Goal: Task Accomplishment & Management: Complete application form

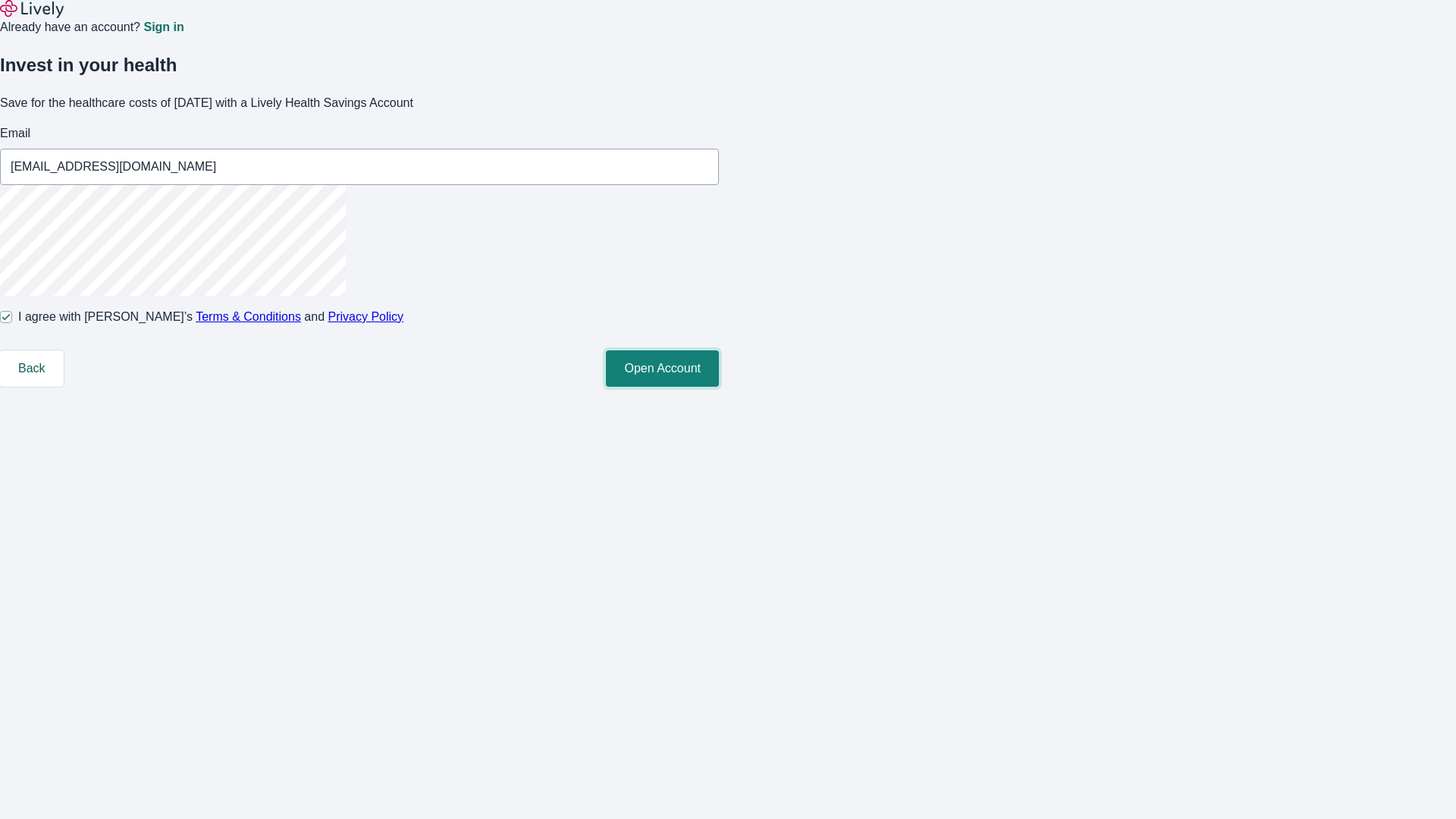
click at [719, 387] on button "Open Account" at bounding box center [662, 368] width 113 height 36
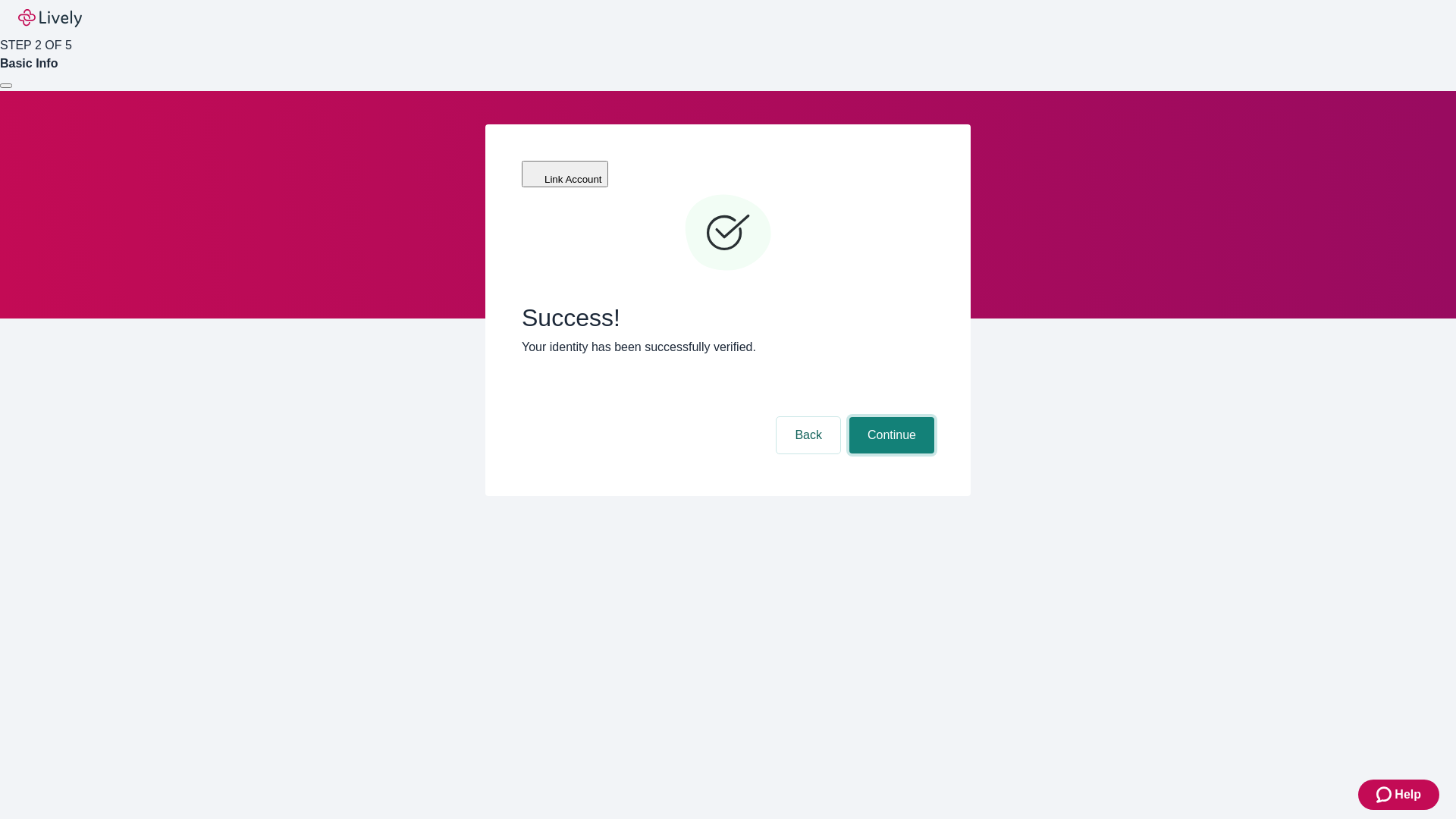
click at [890, 417] on button "Continue" at bounding box center [892, 435] width 85 height 36
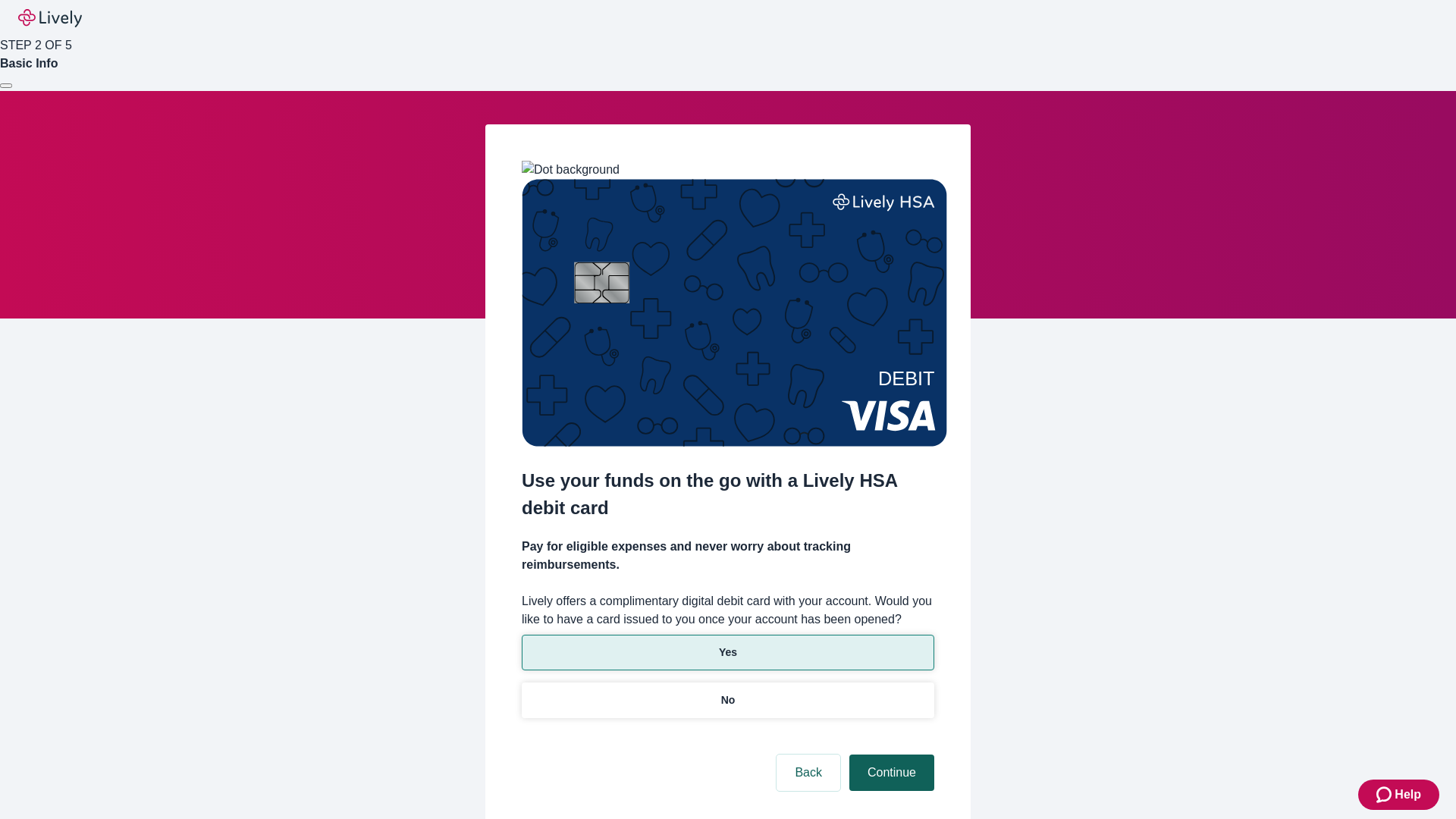
click at [727, 645] on p "Yes" at bounding box center [728, 653] width 18 height 16
click at [890, 755] on button "Continue" at bounding box center [892, 772] width 85 height 36
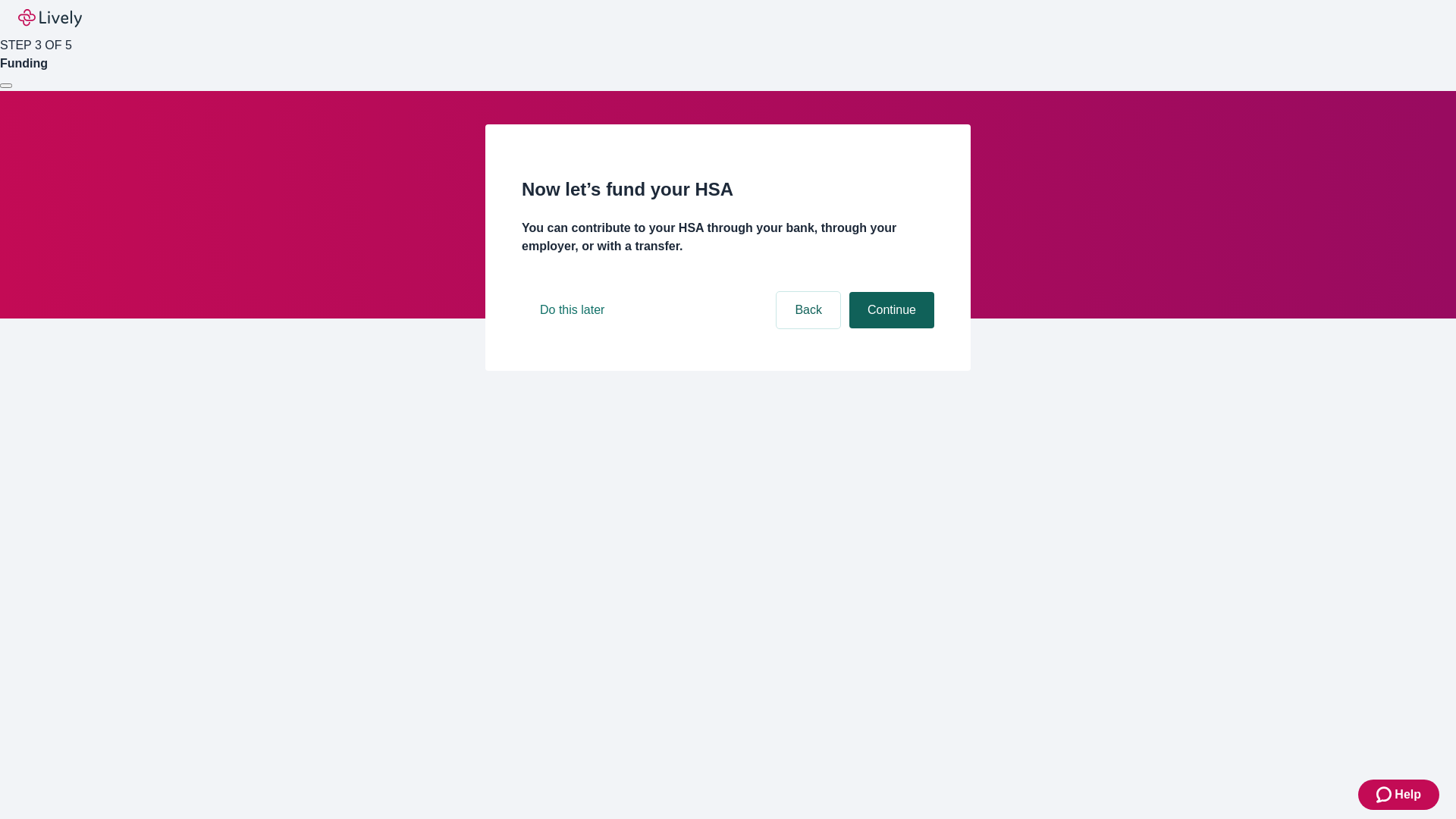
click at [890, 329] on button "Continue" at bounding box center [892, 309] width 85 height 36
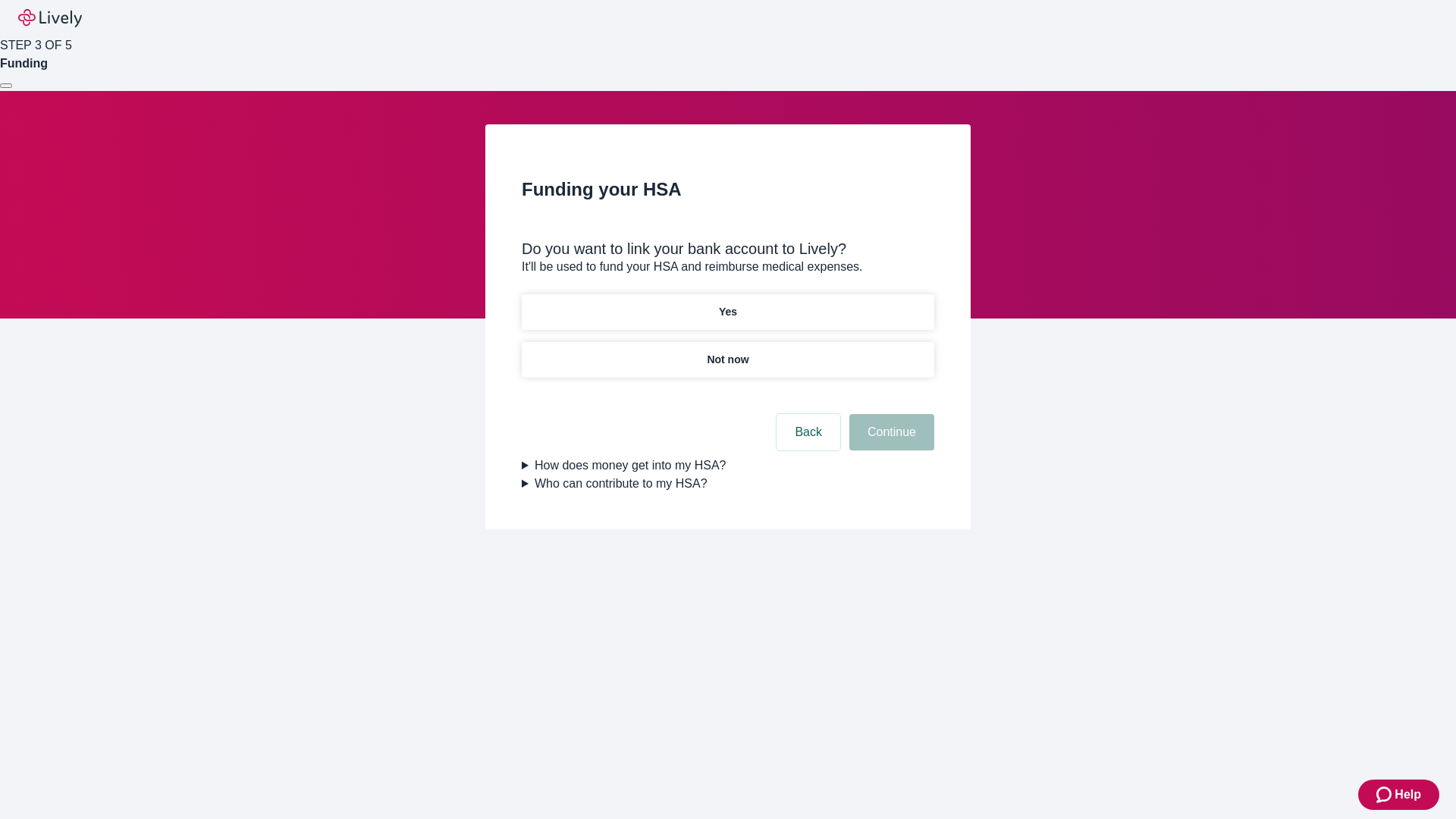
click at [727, 304] on p "Yes" at bounding box center [728, 312] width 18 height 16
click at [890, 414] on button "Continue" at bounding box center [892, 432] width 85 height 36
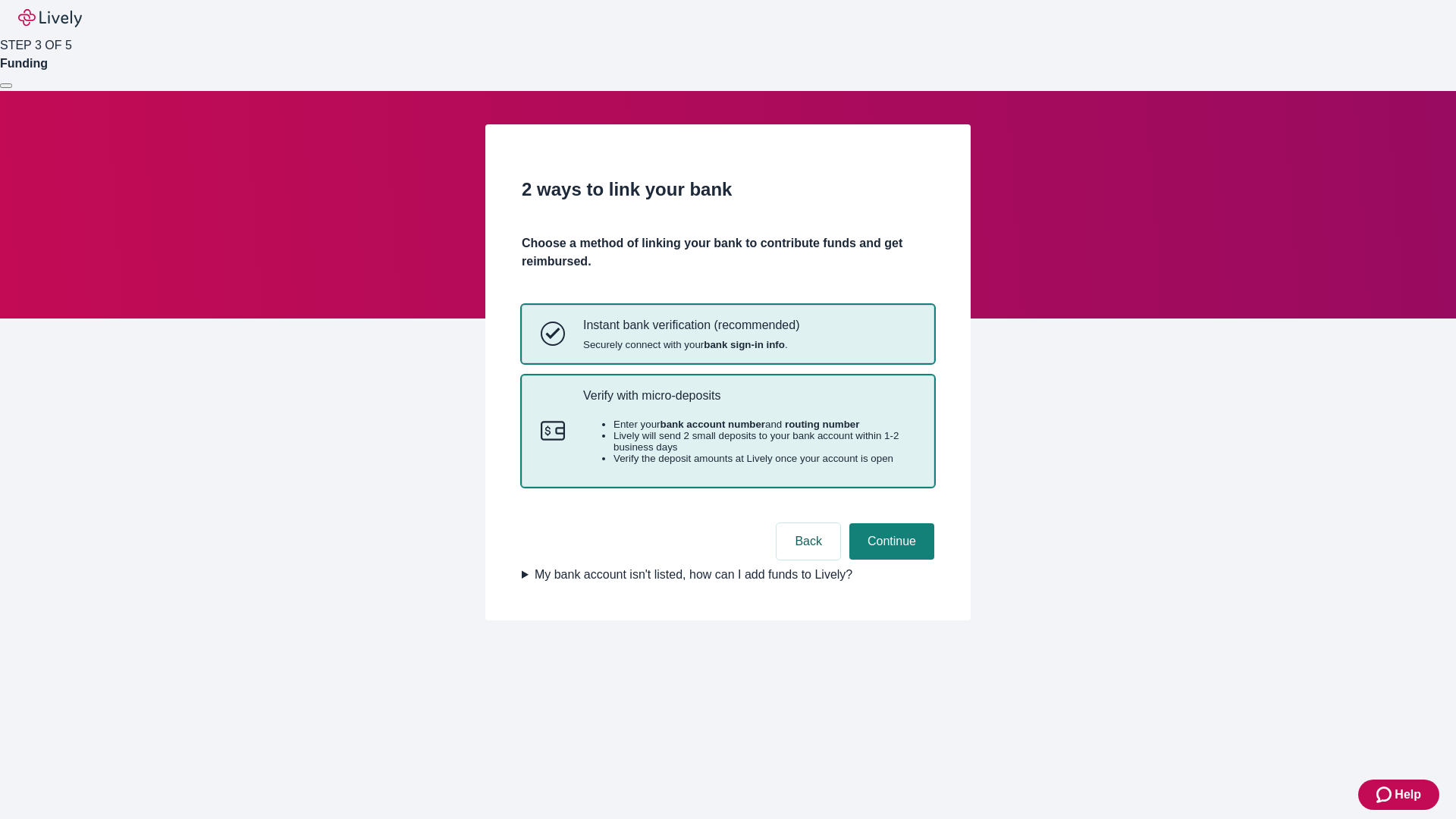
click at [749, 403] on p "Verify with micro-deposits" at bounding box center [749, 395] width 332 height 14
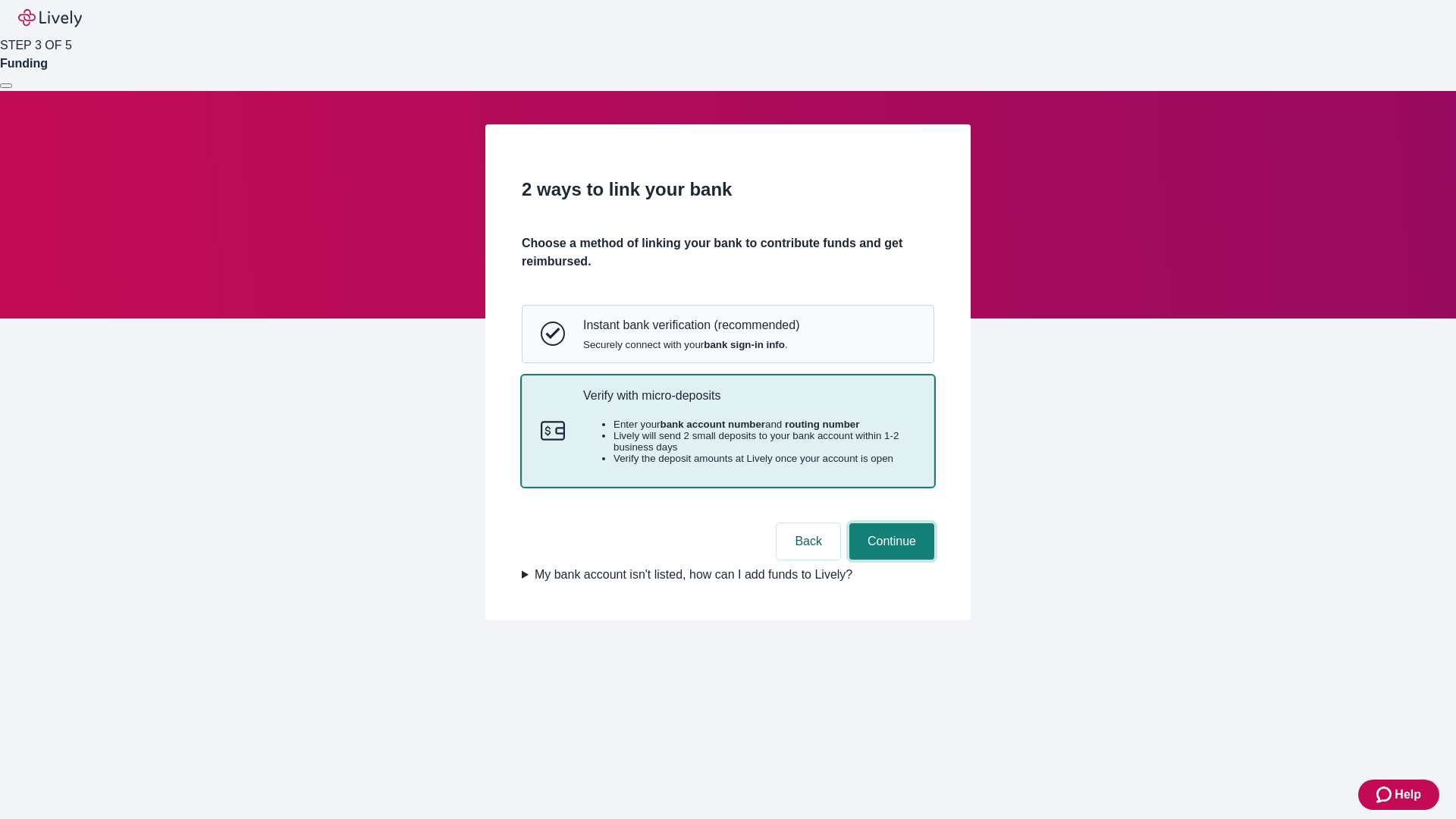
click at [890, 560] on button "Continue" at bounding box center [892, 541] width 85 height 36
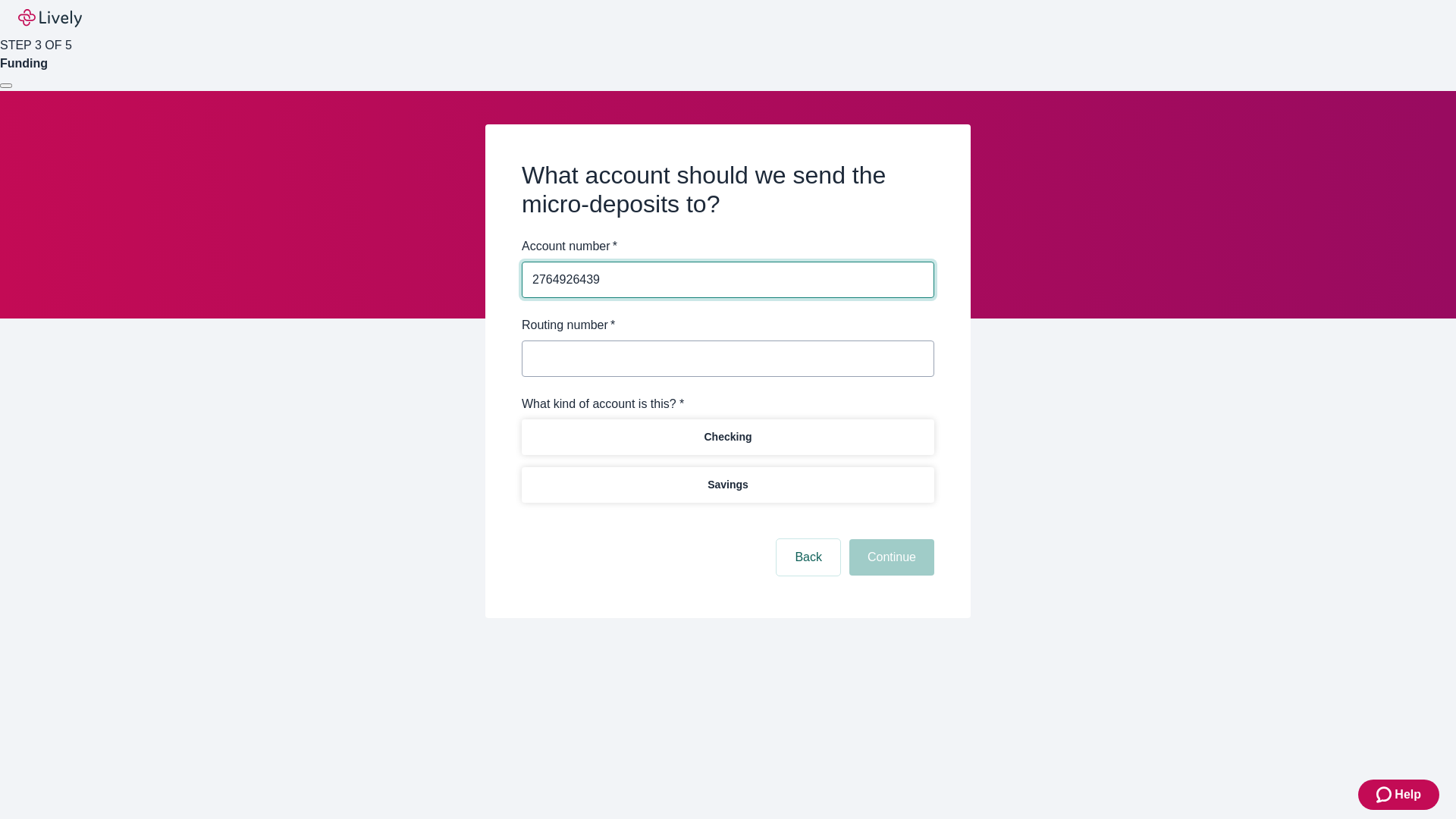
type input "2764926439"
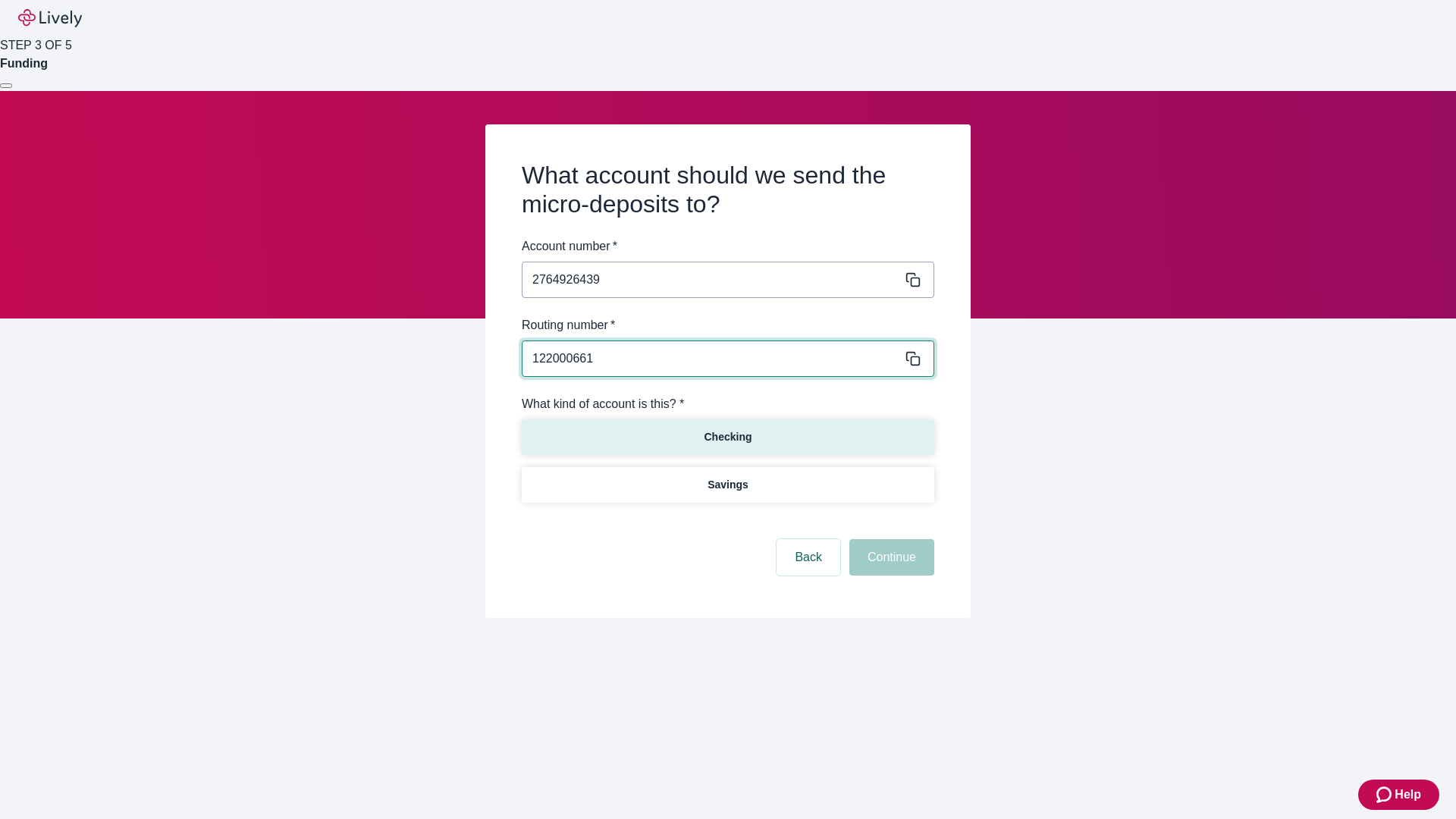
type input "122000661"
click at [727, 436] on p "Checking" at bounding box center [727, 437] width 47 height 16
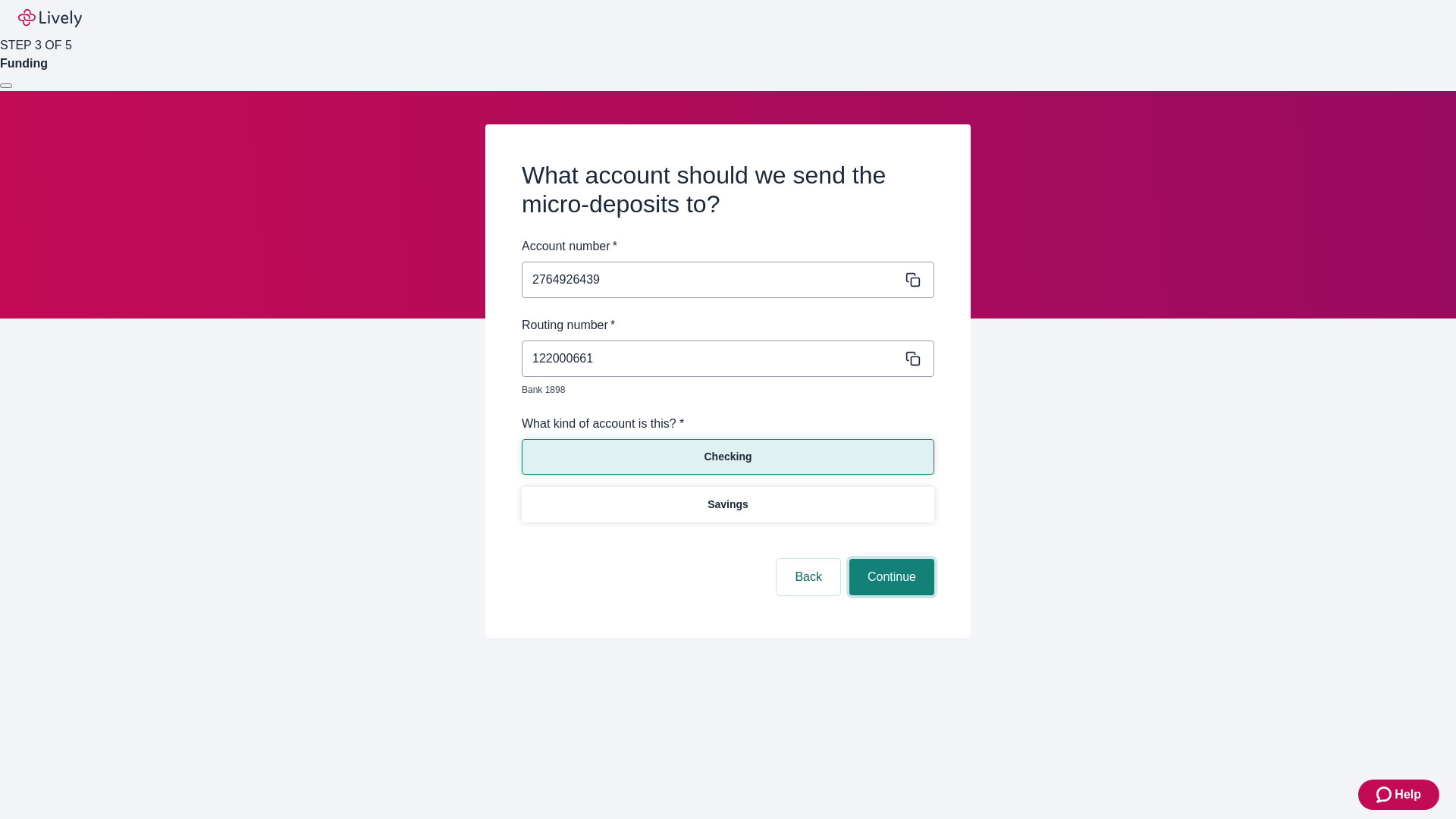
click at [890, 560] on button "Continue" at bounding box center [892, 577] width 85 height 36
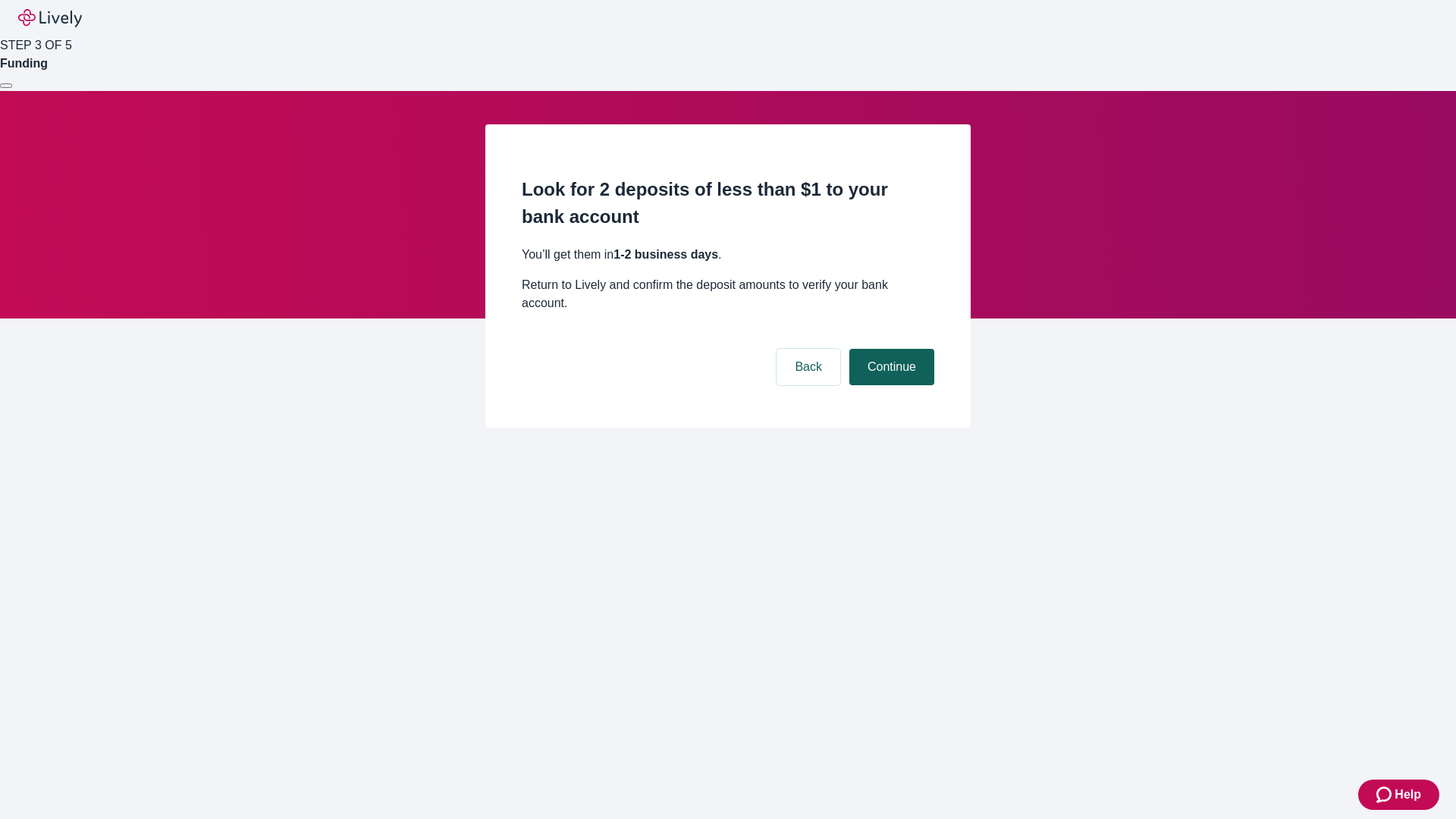
click at [890, 349] on button "Continue" at bounding box center [892, 367] width 85 height 36
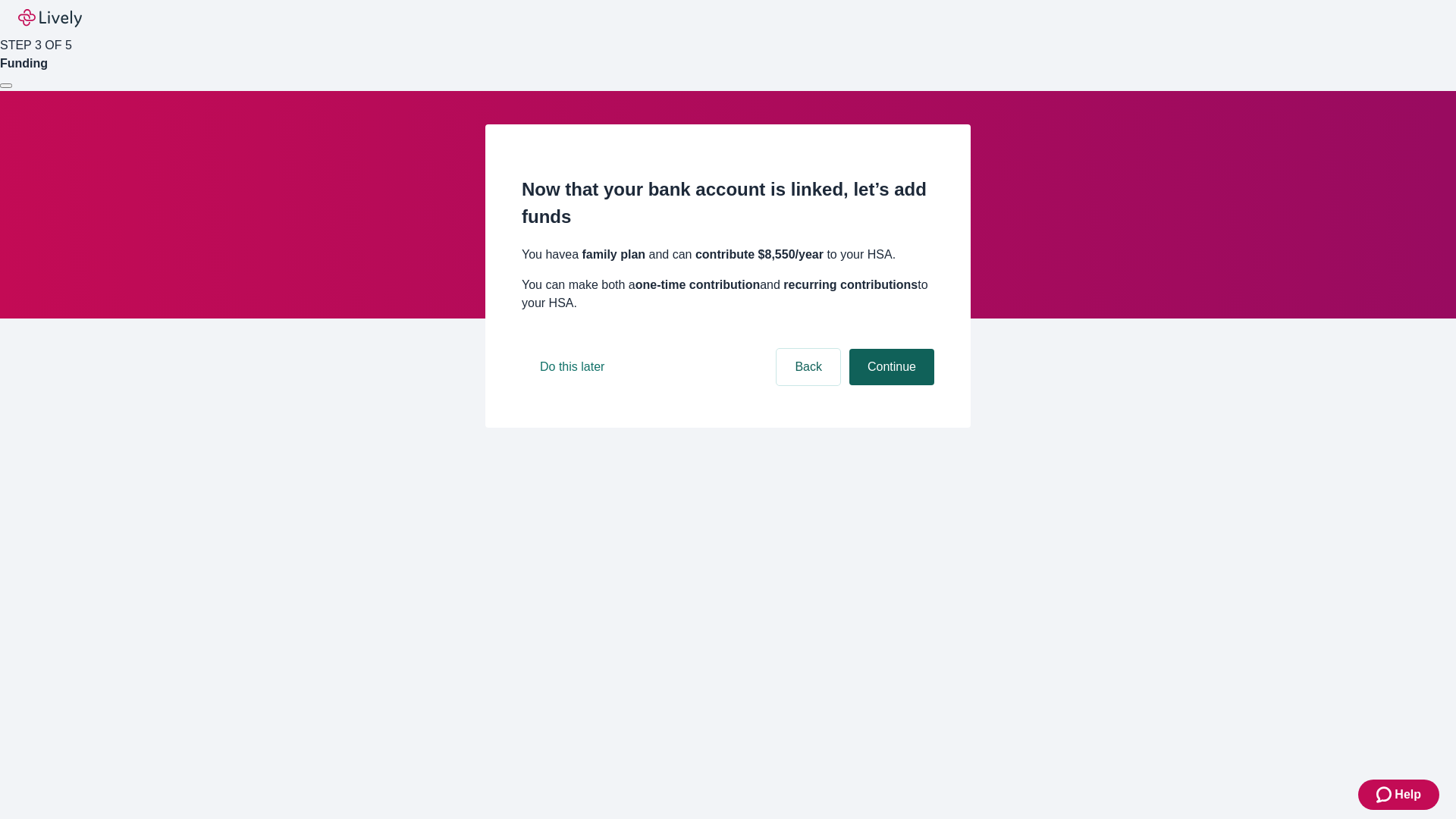
click at [890, 385] on button "Continue" at bounding box center [892, 367] width 85 height 36
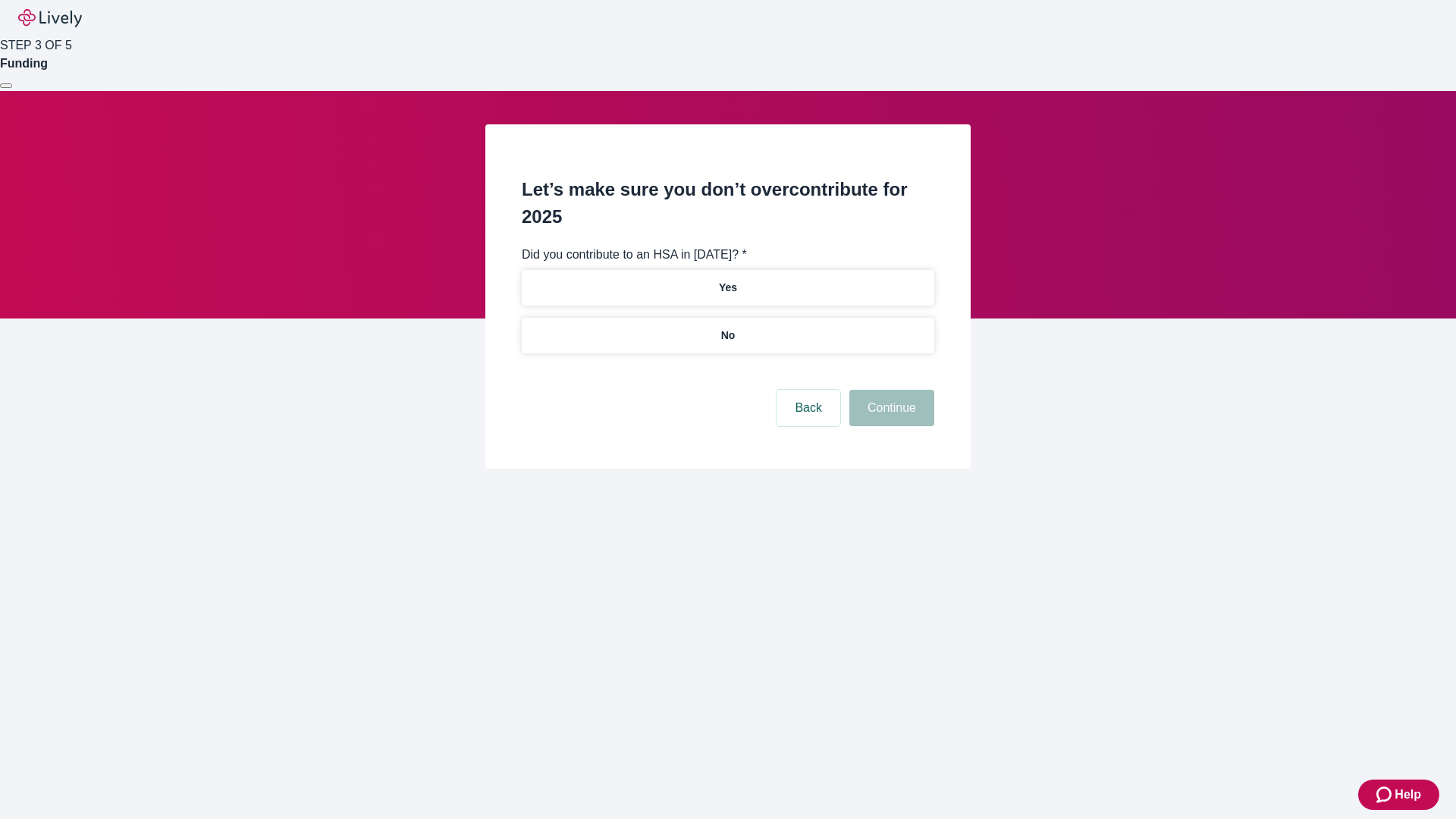
click at [727, 328] on p "No" at bounding box center [729, 336] width 14 height 16
click at [890, 390] on button "Continue" at bounding box center [892, 407] width 85 height 36
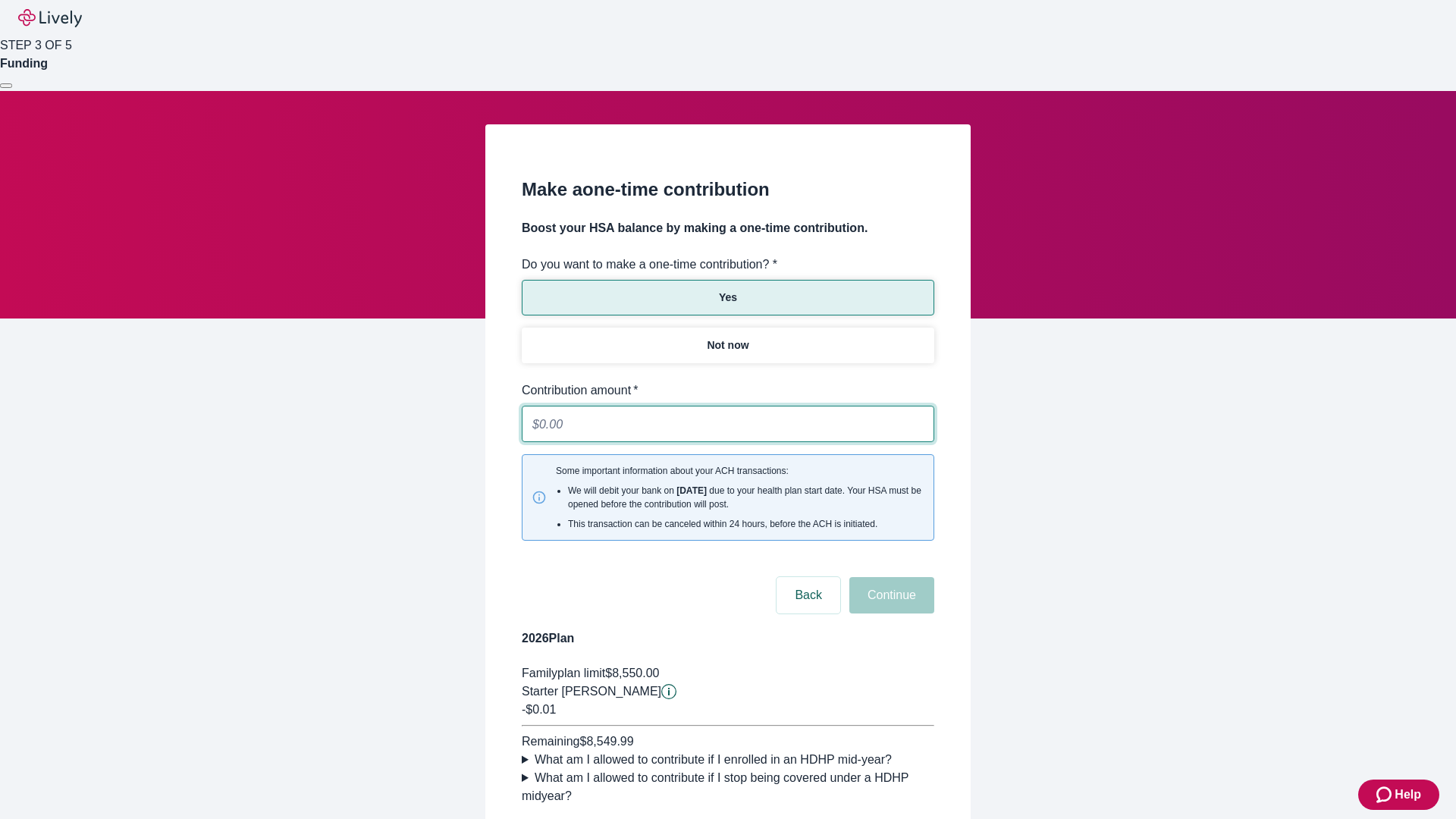
type input "0.01"
click at [890, 577] on button "Continue" at bounding box center [892, 595] width 85 height 36
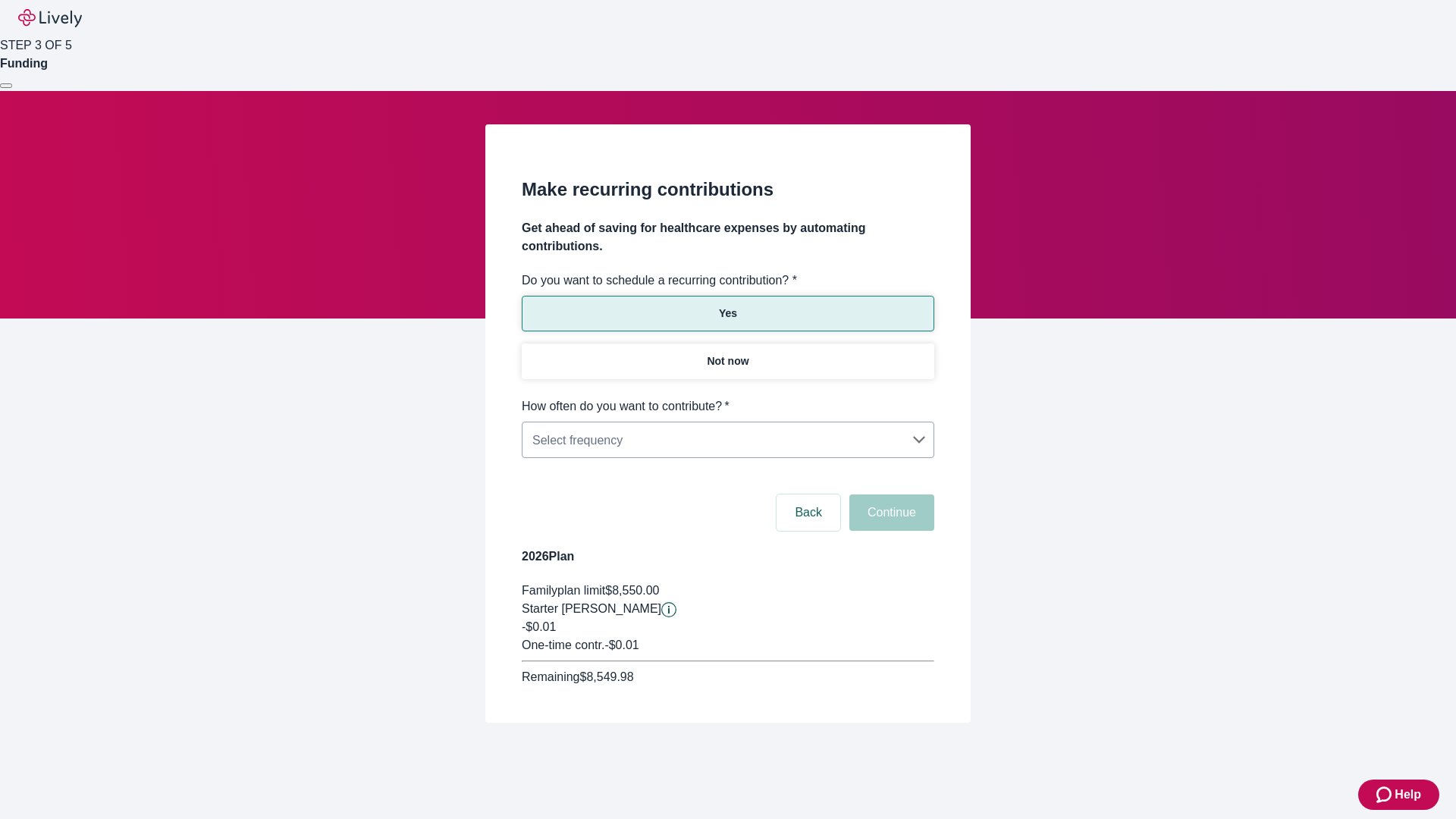
click at [727, 398] on body "Help STEP 3 OF 5 Funding Make recurring contributions Get ahead of saving for h…" at bounding box center [728, 398] width 1456 height 796
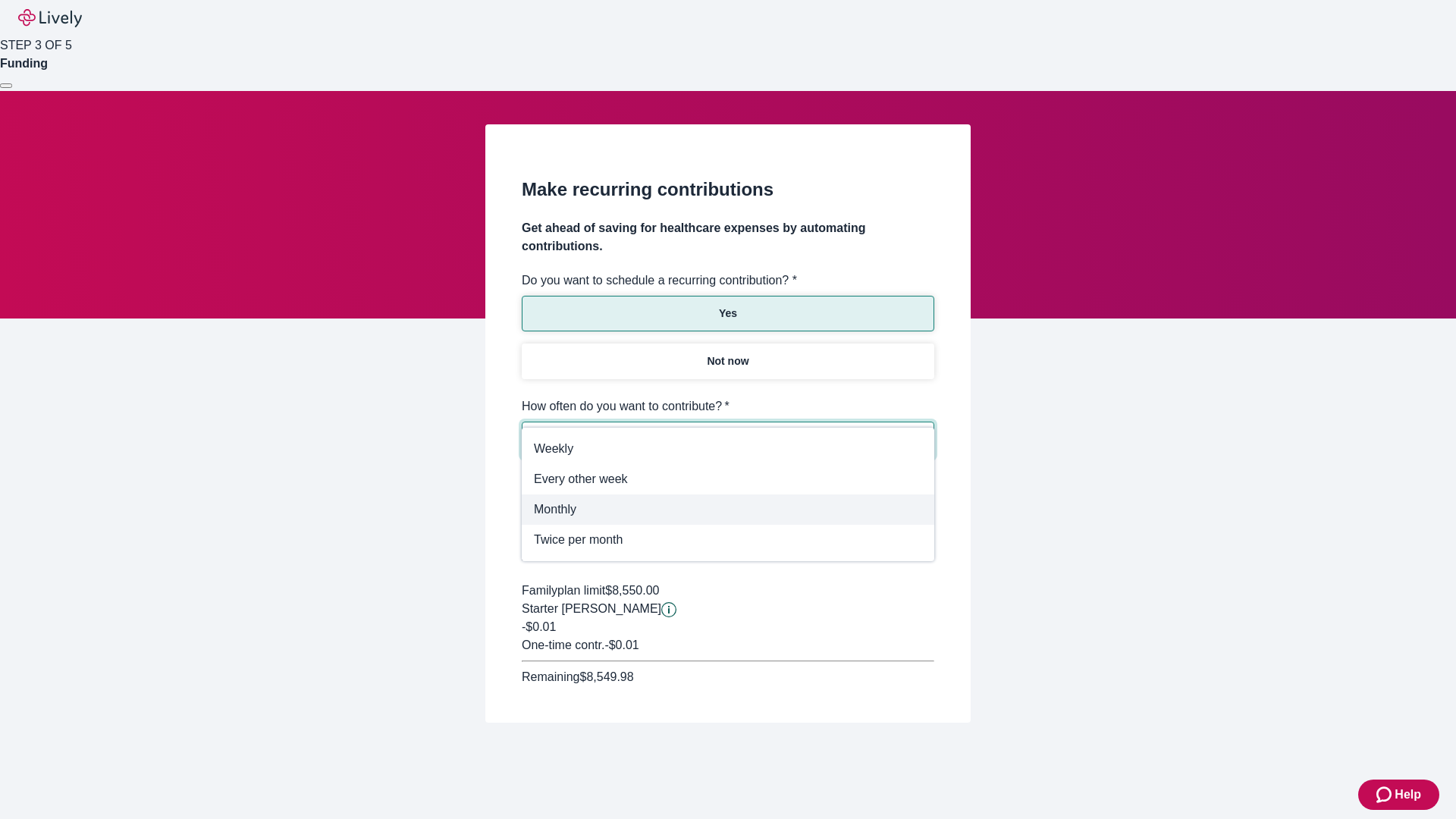
click at [728, 510] on span "Monthly" at bounding box center [727, 510] width 388 height 18
type input "Monthly"
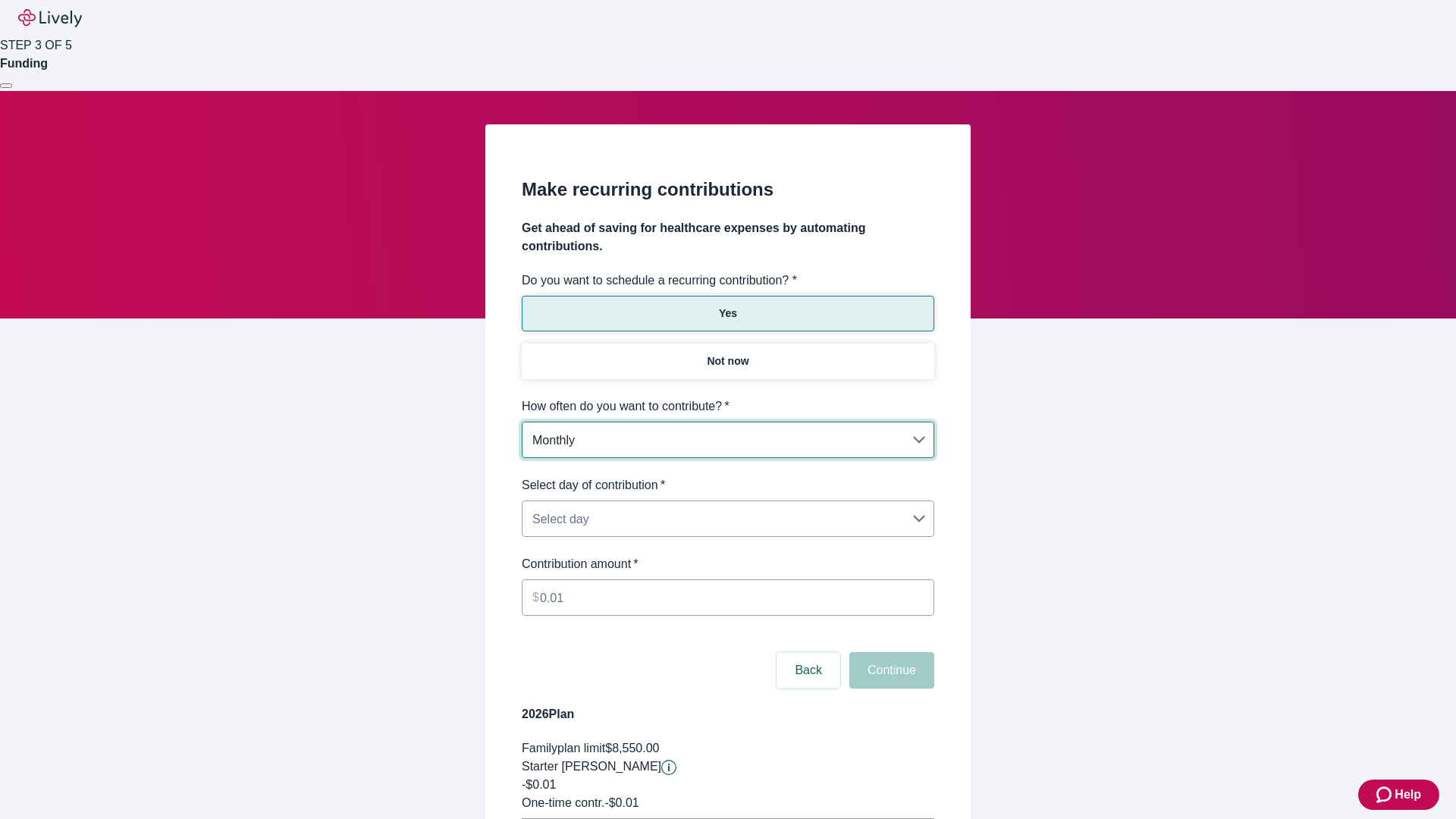
click at [727, 477] on body "Help STEP 3 OF 5 Funding Make recurring contributions Get ahead of saving for h…" at bounding box center [728, 477] width 1456 height 953
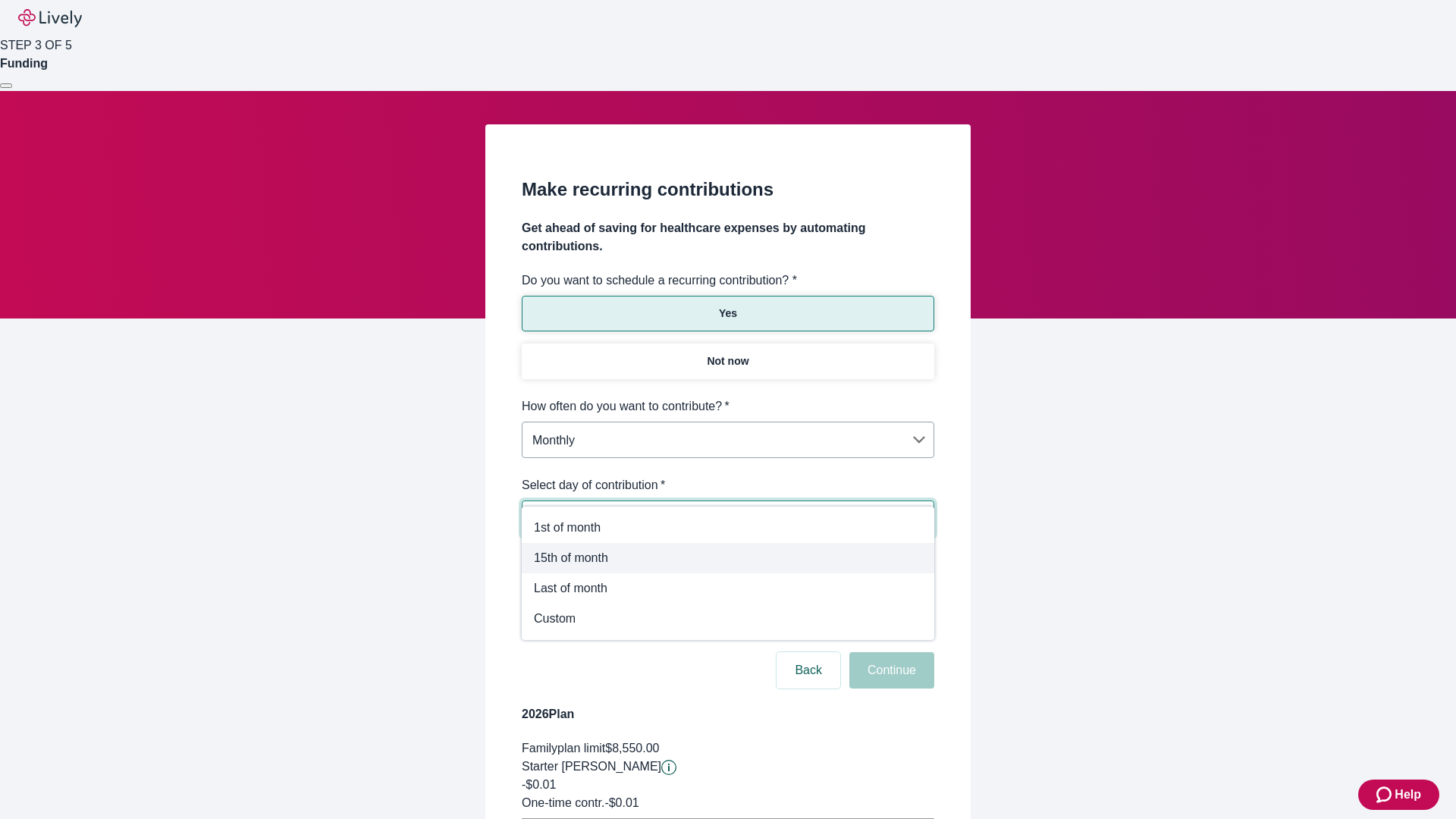
click at [728, 559] on span "15th of month" at bounding box center [727, 558] width 388 height 18
type input "Monthly15th"
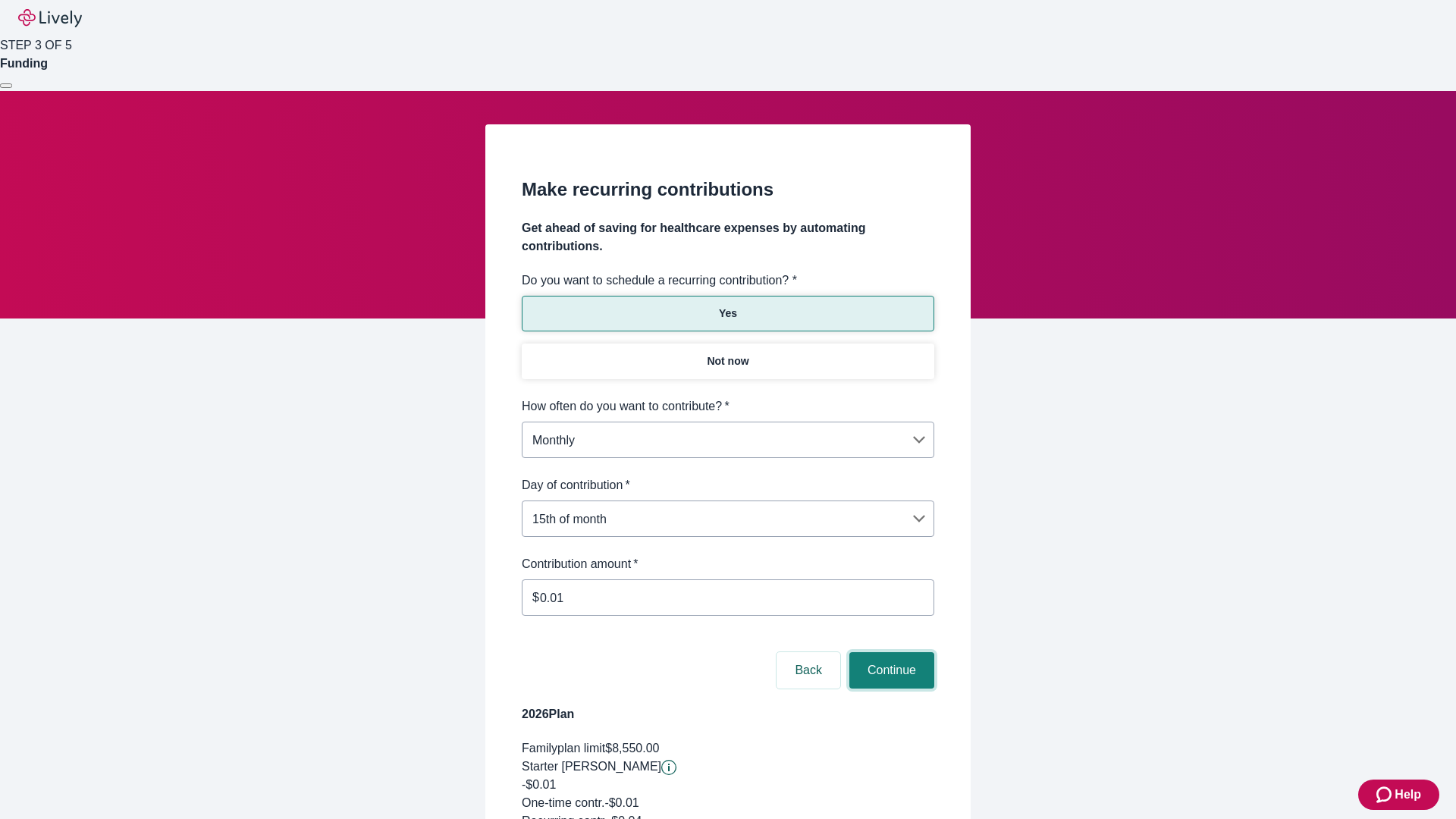
click at [890, 653] on button "Continue" at bounding box center [892, 670] width 85 height 36
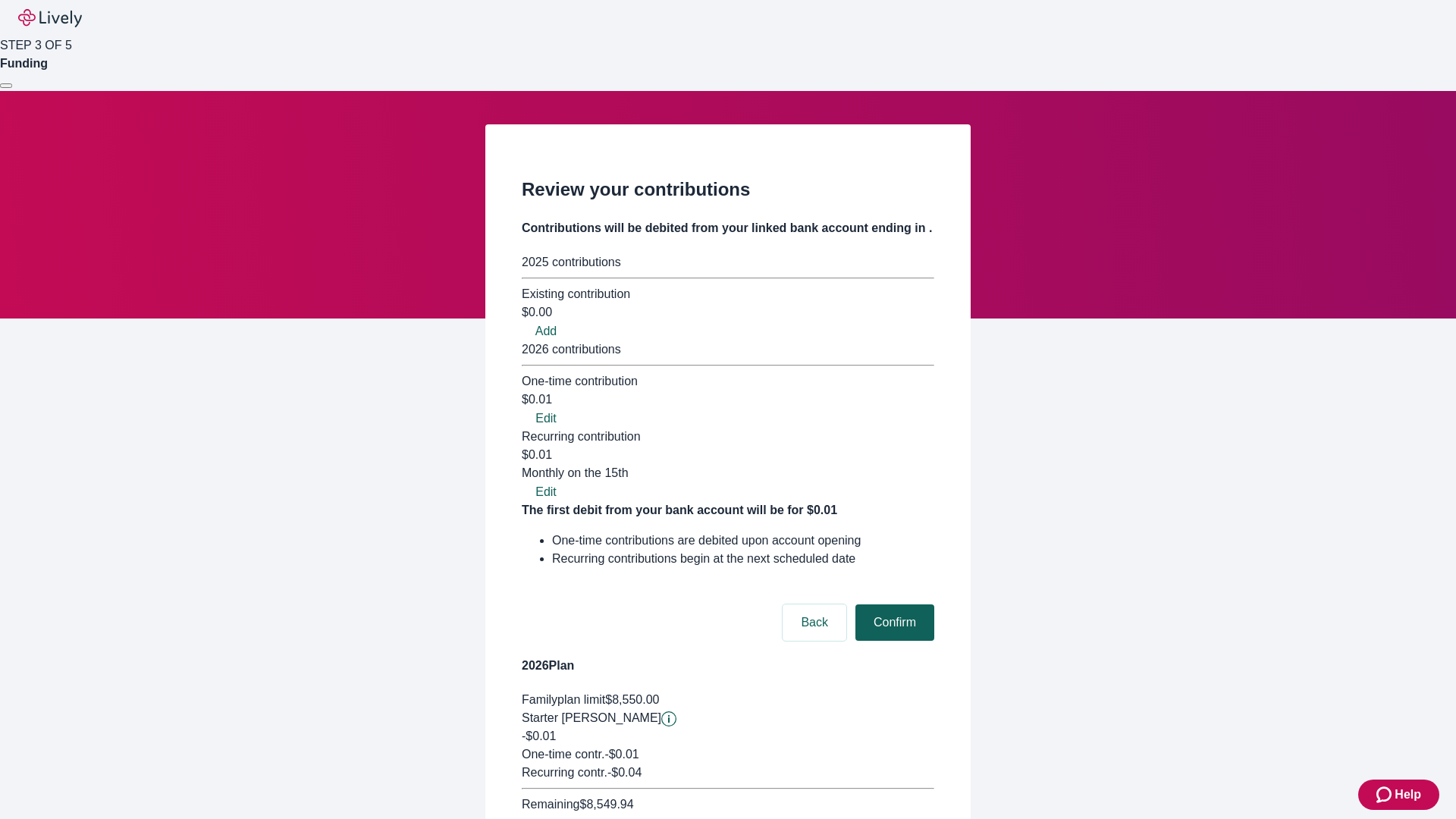
click at [893, 604] on button "Confirm" at bounding box center [895, 622] width 79 height 36
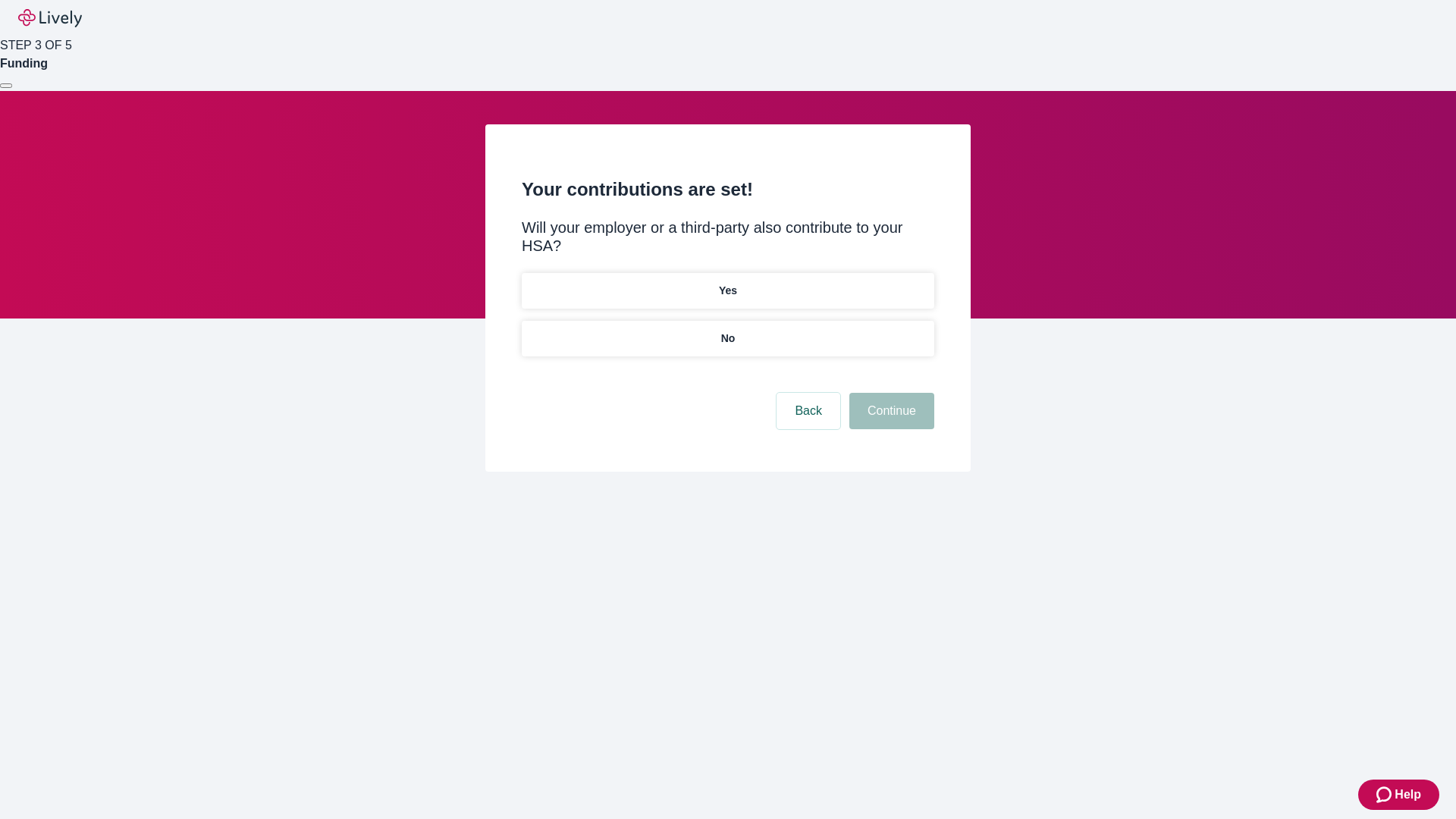
click at [727, 283] on p "Yes" at bounding box center [728, 291] width 18 height 16
click at [890, 393] on button "Continue" at bounding box center [892, 411] width 85 height 36
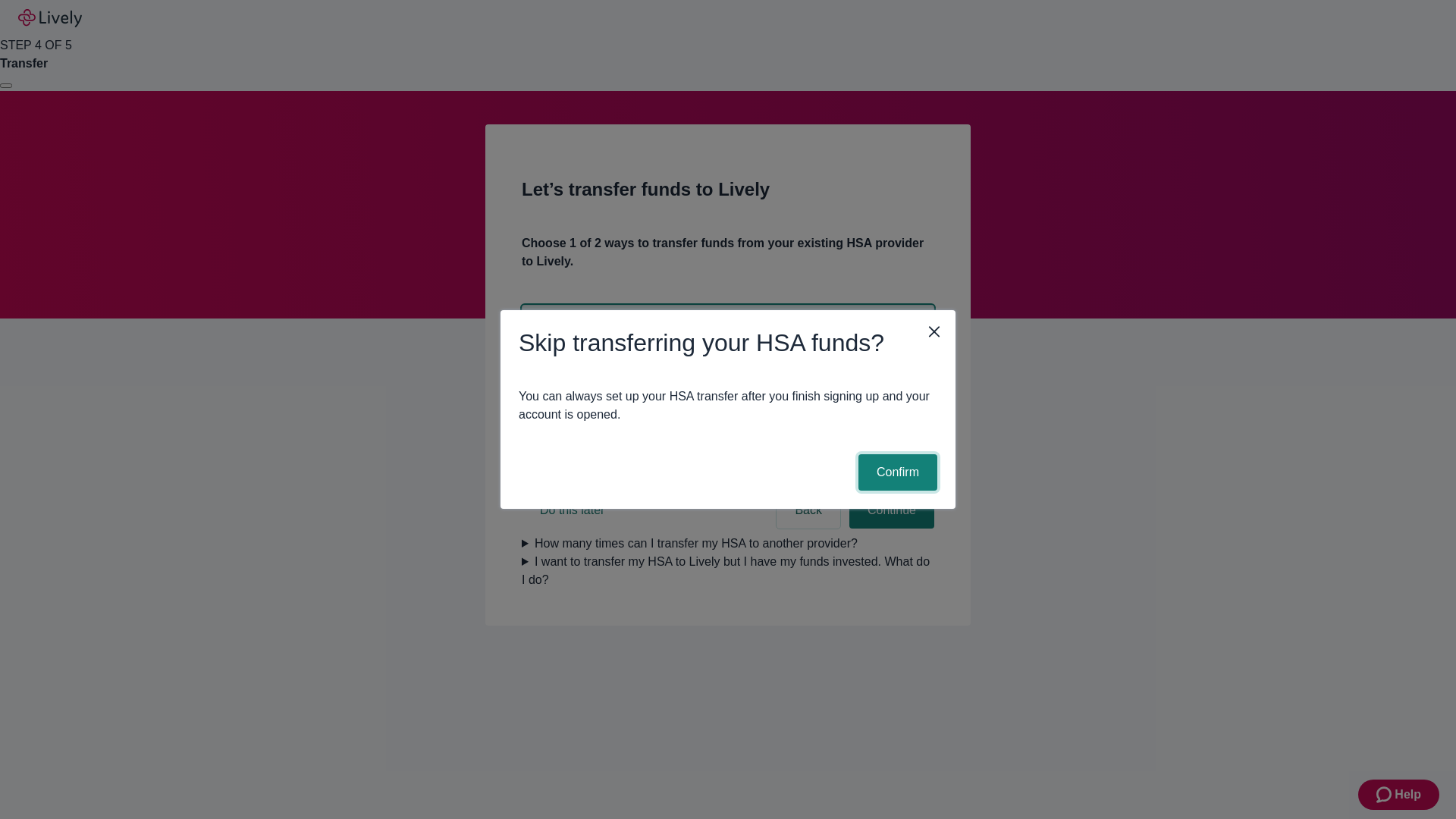
click at [896, 473] on button "Confirm" at bounding box center [898, 472] width 79 height 36
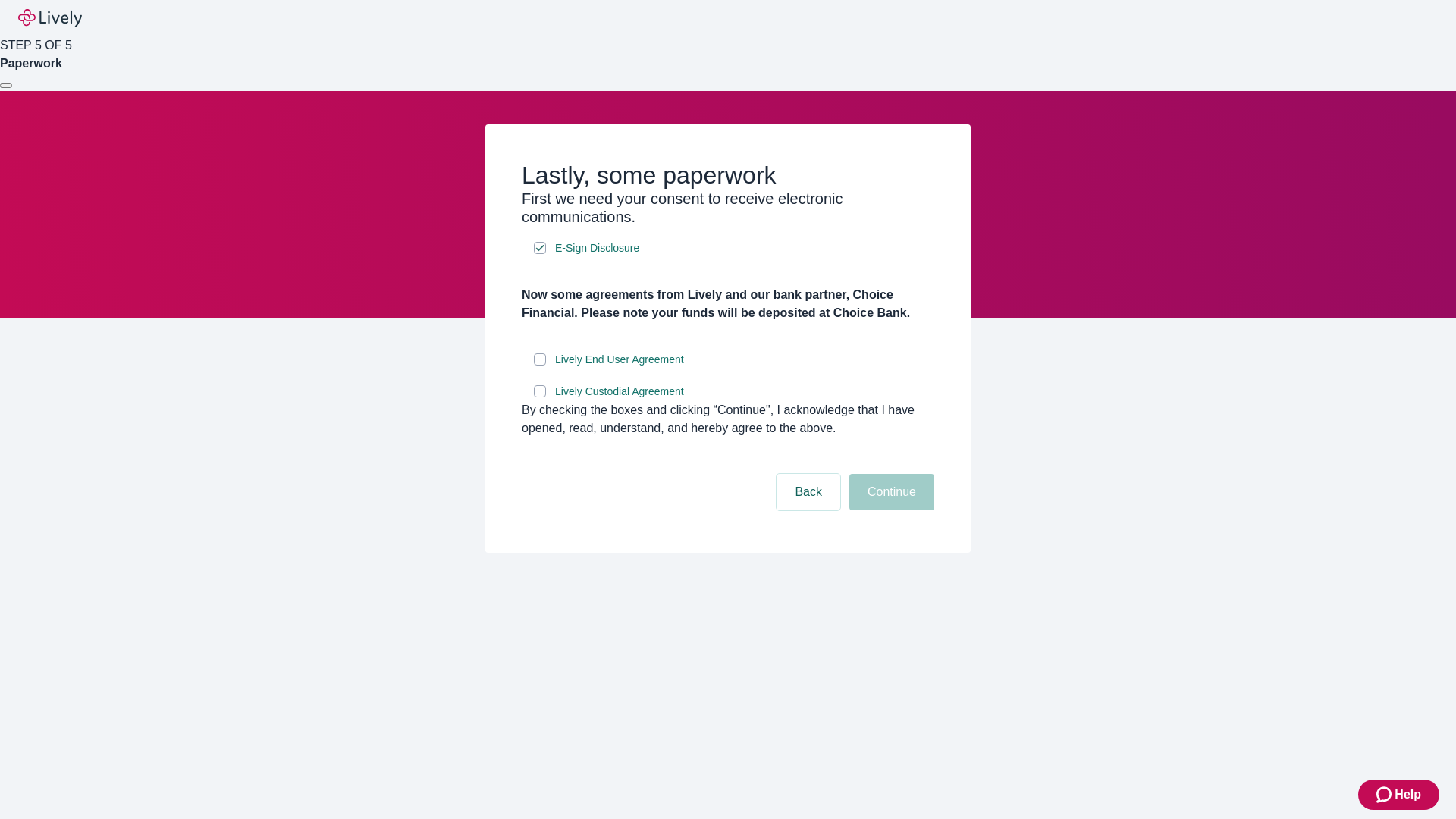
click at [540, 366] on input "Lively End User Agreement" at bounding box center [539, 359] width 12 height 12
checkbox input "true"
click at [540, 398] on input "Lively Custodial Agreement" at bounding box center [539, 391] width 12 height 12
checkbox input "true"
click at [890, 510] on button "Continue" at bounding box center [892, 492] width 85 height 36
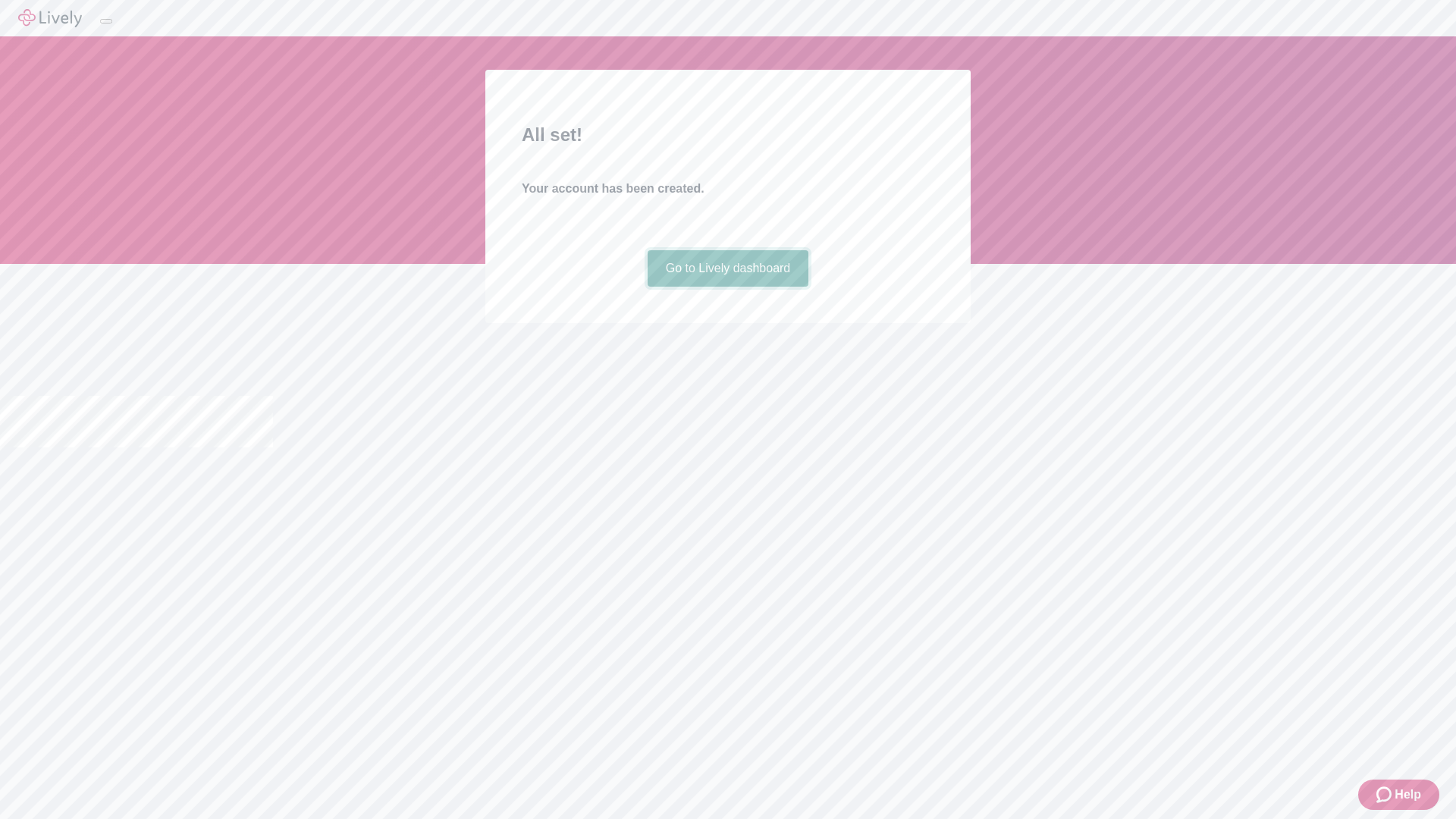
click at [727, 287] on link "Go to Lively dashboard" at bounding box center [728, 268] width 162 height 36
